Goal: Submit feedback/report problem: Submit feedback/report problem

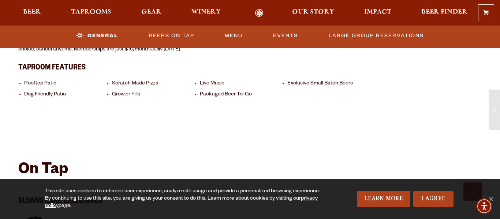
scroll to position [537, 0]
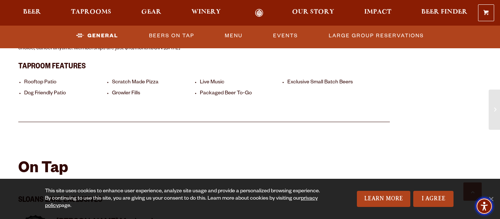
click at [494, 200] on span "Accessibility Menu" at bounding box center [485, 207] width 26 height 26
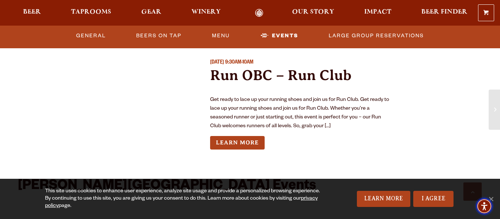
scroll to position [2247, 0]
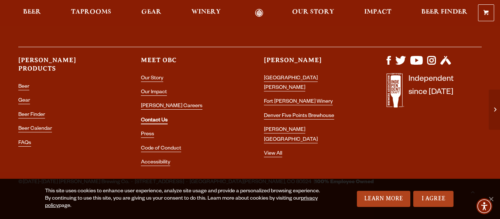
click at [155, 118] on link "Contact Us" at bounding box center [154, 121] width 27 height 7
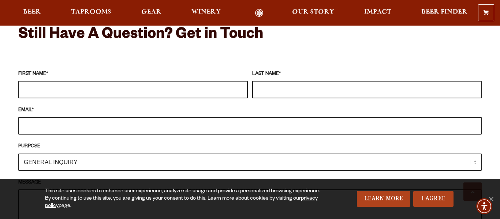
scroll to position [657, 0]
click at [494, 196] on span "Accessibility Menu" at bounding box center [485, 207] width 26 height 26
click at [115, 82] on input "FIRST NAME *" at bounding box center [133, 90] width 230 height 18
type input "[PERSON_NAME]"
type input "Makar"
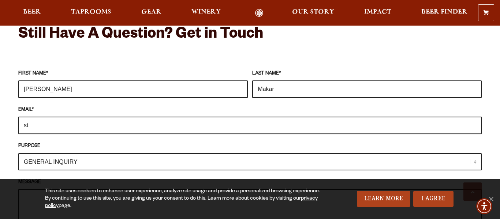
type input "s"
click at [131, 117] on input "[DOMAIN_NAME]" at bounding box center [250, 126] width 464 height 18
paste input "@[DOMAIN_NAME]"
type input "[DOMAIN_NAME][EMAIL_ADDRESS][DOMAIN_NAME]"
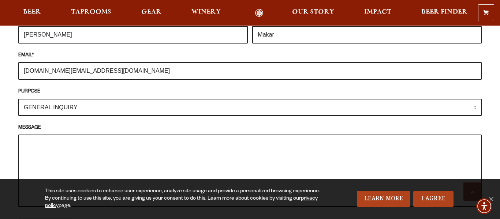
scroll to position [713, 0]
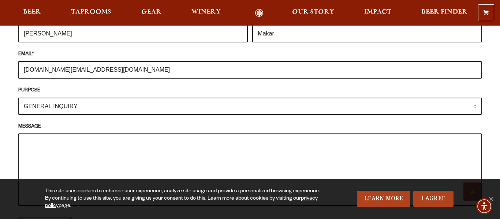
click at [183, 98] on select "GENERAL INQUIRY TAPROOM / BREWERY WINERY BOOK A TOUR MEDIA INQUIRY GEAR SHOP [P…" at bounding box center [250, 106] width 464 height 17
select select "TAPROOM / BREWERY"
click at [18, 98] on select "GENERAL INQUIRY TAPROOM / BREWERY WINERY BOOK A TOUR MEDIA INQUIRY GEAR SHOP [P…" at bounding box center [250, 106] width 464 height 17
click at [140, 134] on textarea "MESSAGE" at bounding box center [250, 170] width 464 height 73
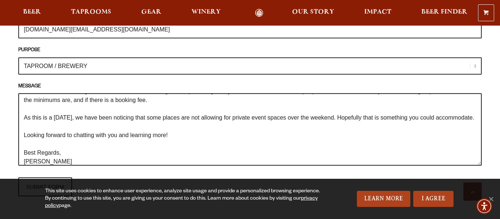
scroll to position [35, 0]
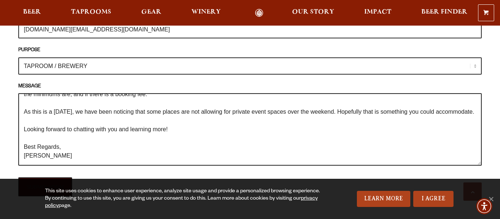
type textarea "Hello! Wanted to reach out to get additional details on booking some space on […"
click at [45, 178] on input "SUBMIT FORM" at bounding box center [45, 187] width 54 height 19
type input "Sending"
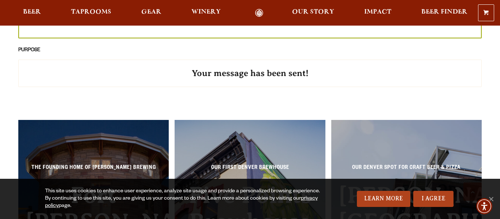
scroll to position [747, 0]
